Goal: Check status: Check status

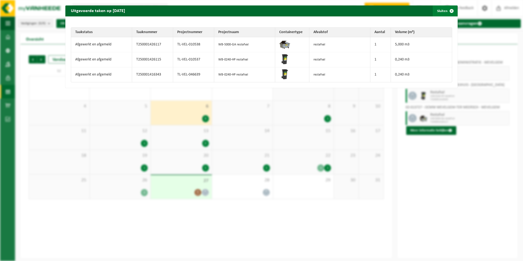
click at [447, 11] on span "button" at bounding box center [452, 10] width 11 height 11
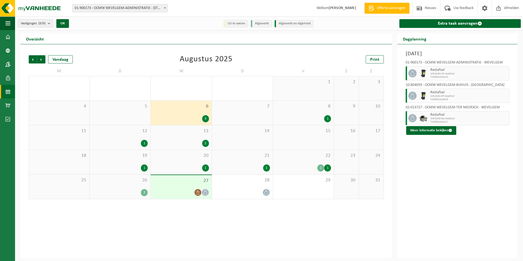
click at [424, 98] on img at bounding box center [424, 96] width 8 height 8
click at [439, 130] on button "Meer informatie bekijken" at bounding box center [432, 130] width 50 height 9
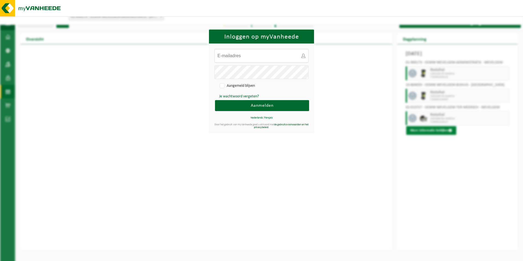
type input "katrien.kindt@wevelgem.be"
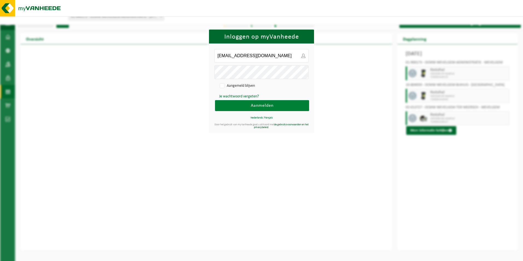
click at [262, 104] on span "Aanmelden" at bounding box center [262, 105] width 23 height 4
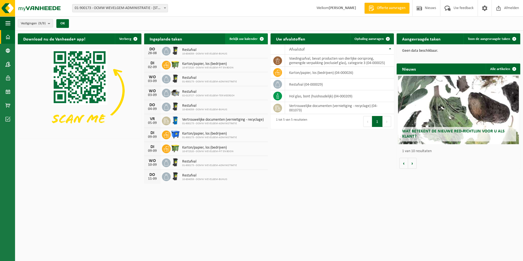
click at [251, 38] on span "Bekijk uw kalender" at bounding box center [244, 39] width 28 height 4
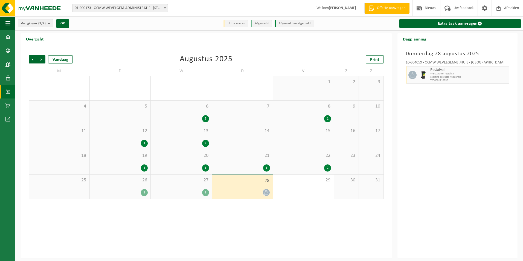
click at [144, 191] on div "2" at bounding box center [144, 192] width 7 height 7
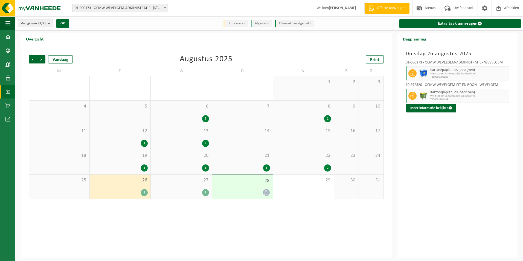
click at [426, 72] on img at bounding box center [424, 73] width 8 height 8
click at [129, 192] on div "2" at bounding box center [120, 192] width 55 height 7
